Goal: Information Seeking & Learning: Learn about a topic

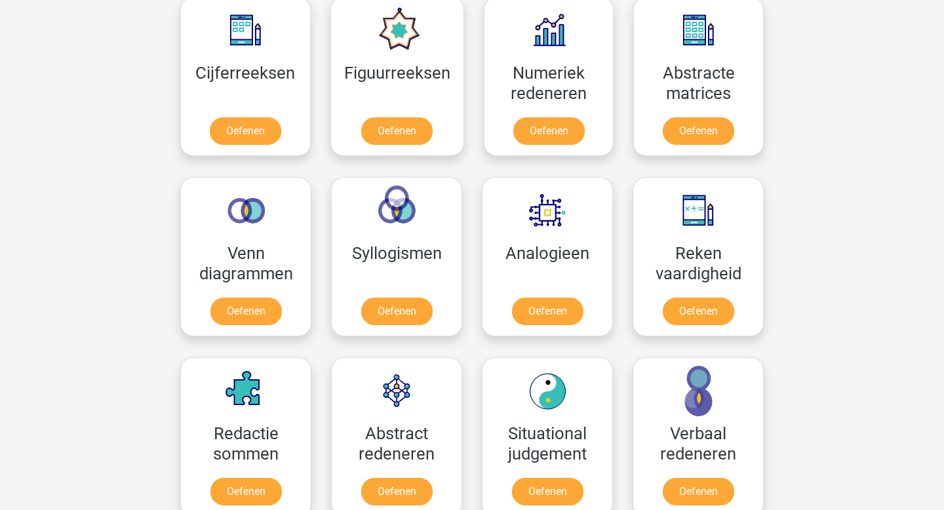
scroll to position [615, 0]
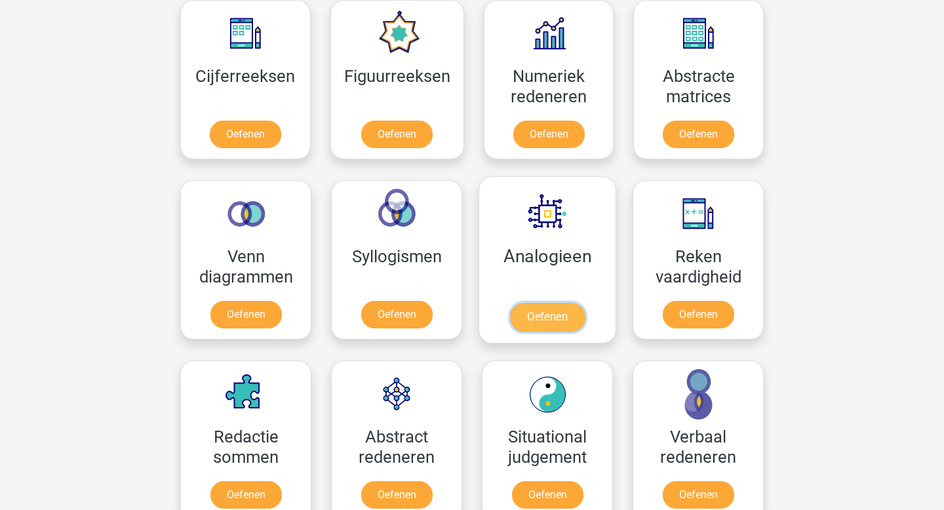
click at [540, 311] on link "Oefenen" at bounding box center [547, 317] width 75 height 29
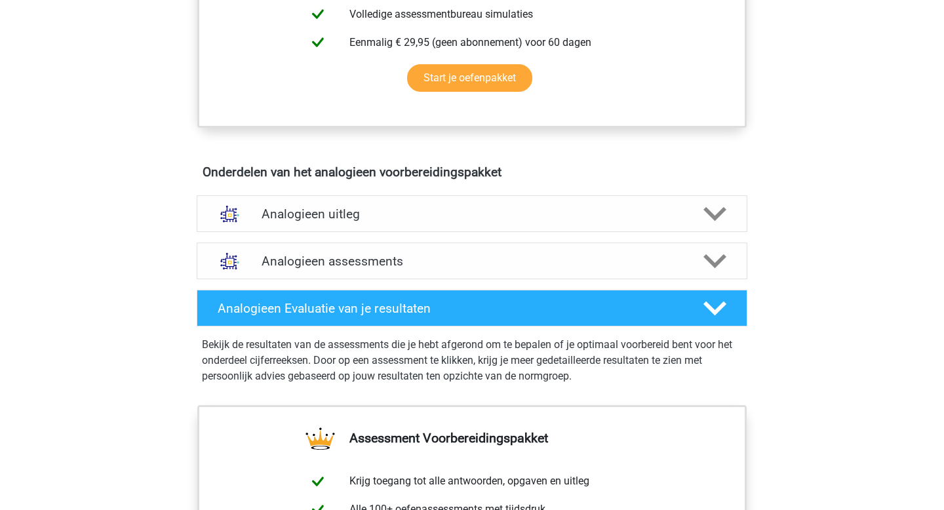
scroll to position [636, 0]
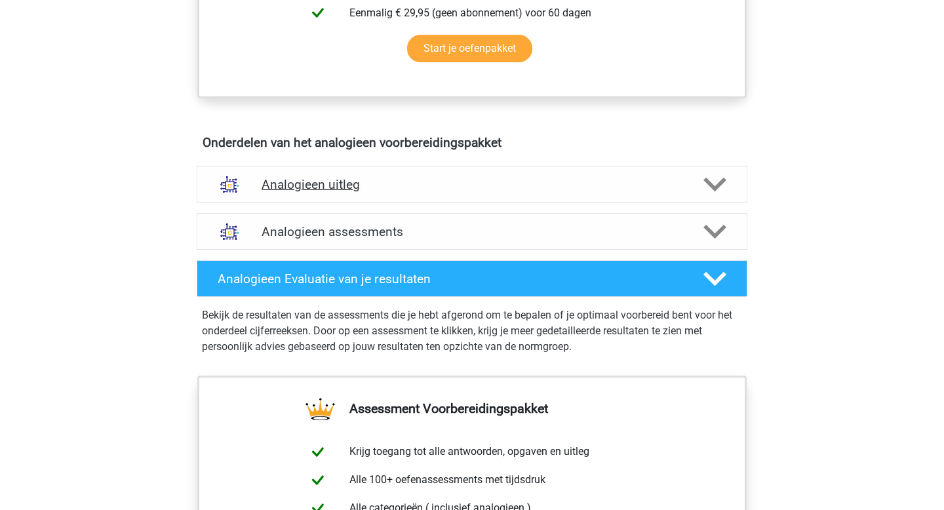
click at [351, 191] on h4 "Analogieen uitleg" at bounding box center [472, 184] width 421 height 15
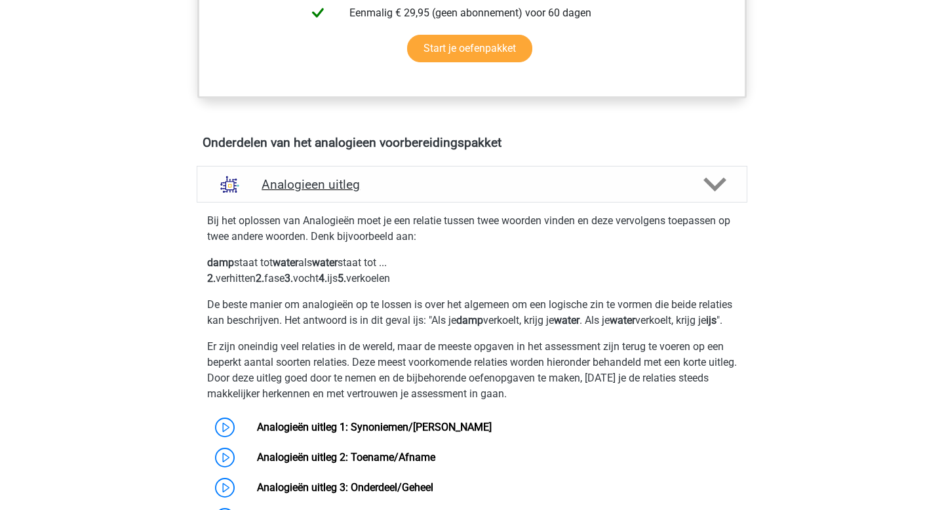
click at [392, 184] on h4 "Analogieen uitleg" at bounding box center [472, 184] width 421 height 15
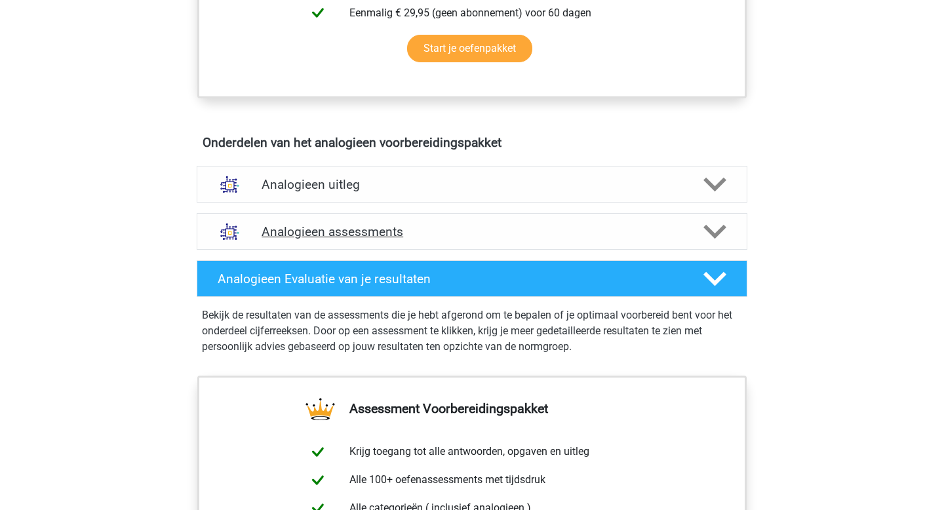
click at [387, 223] on div "Analogieen assessments" at bounding box center [472, 231] width 551 height 37
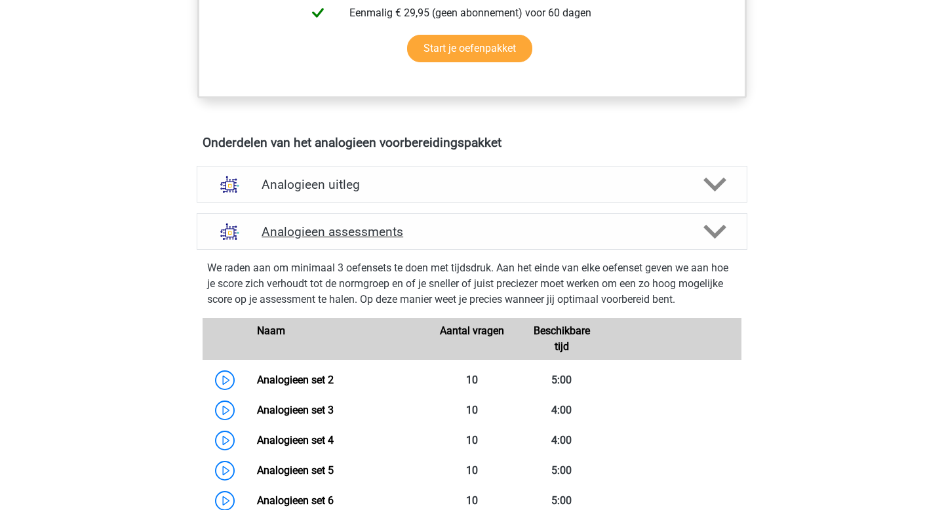
click at [387, 223] on div "Analogieen assessments" at bounding box center [472, 231] width 551 height 37
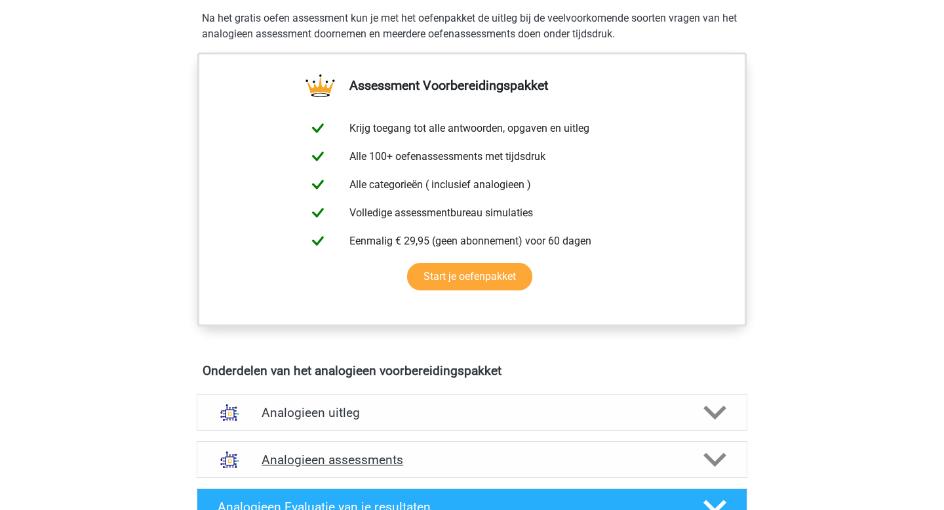
scroll to position [0, 0]
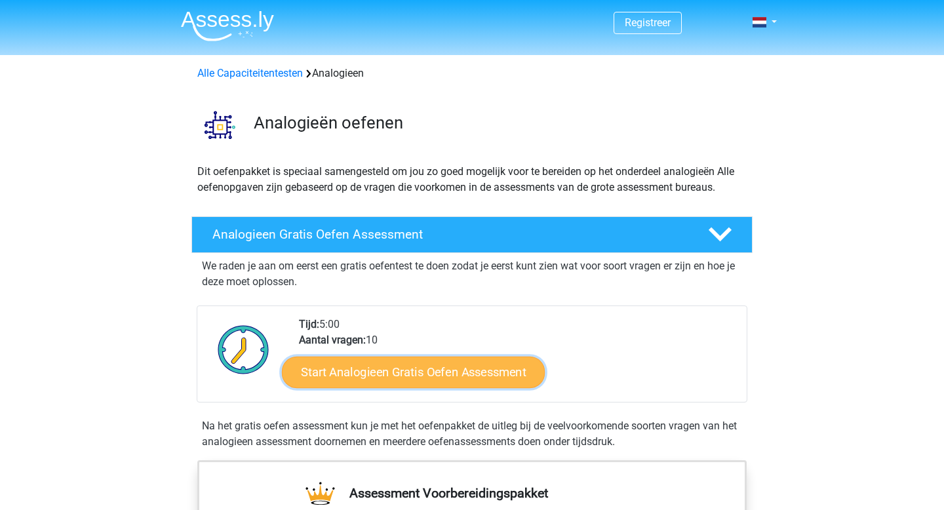
click at [416, 384] on link "Start Analogieen Gratis Oefen Assessment" at bounding box center [413, 371] width 263 height 31
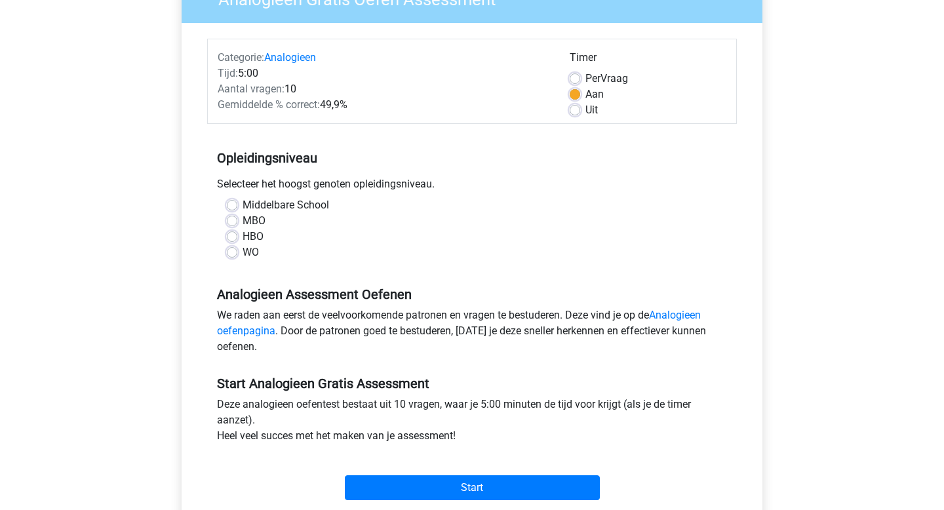
scroll to position [132, 0]
click at [243, 239] on label "HBO" at bounding box center [253, 236] width 21 height 16
click at [235, 239] on input "HBO" at bounding box center [232, 234] width 10 height 13
radio input "true"
click at [243, 252] on label "WO" at bounding box center [251, 252] width 16 height 16
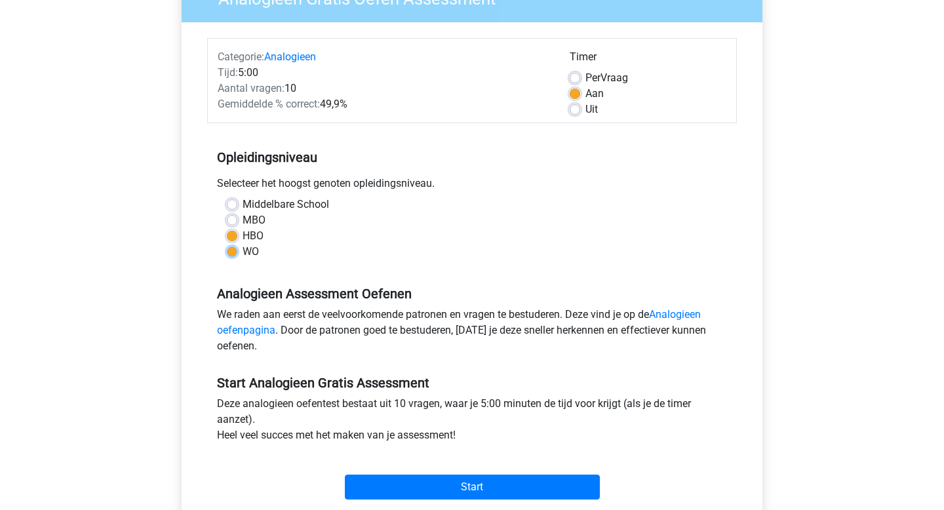
click at [233, 252] on input "WO" at bounding box center [232, 250] width 10 height 13
radio input "true"
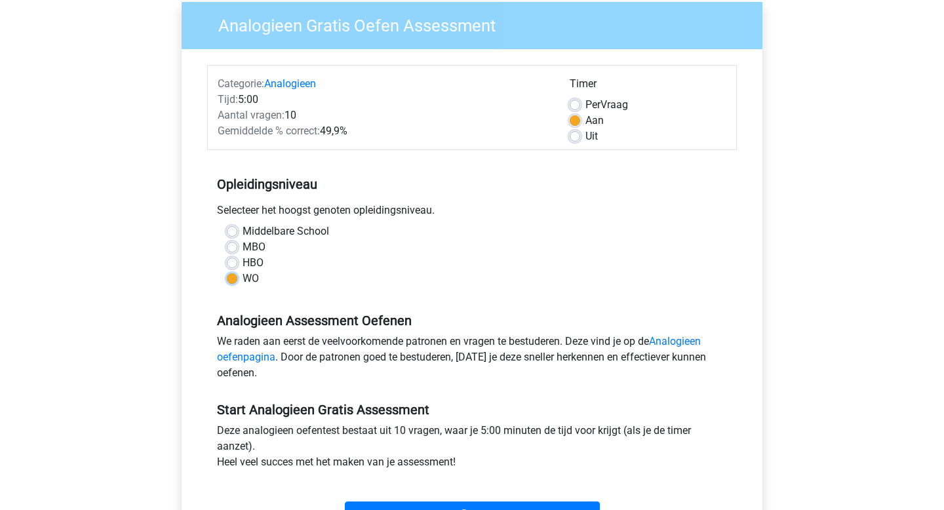
scroll to position [138, 0]
